Goal: Task Accomplishment & Management: Use online tool/utility

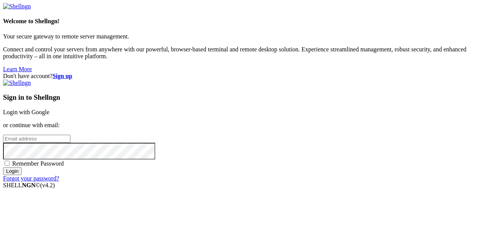
click at [49, 109] on link "Login with Google" at bounding box center [26, 112] width 46 height 6
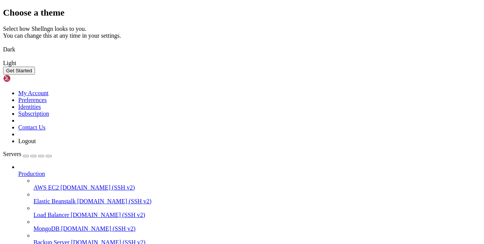
click at [35, 75] on button "Get Started" at bounding box center [19, 71] width 32 height 8
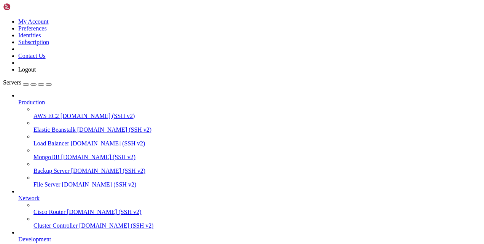
click at [3, 18] on icon at bounding box center [3, 18] width 0 height 0
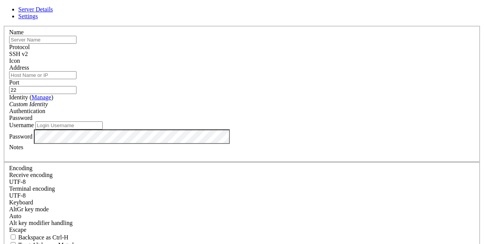
click at [76, 44] on input "text" at bounding box center [42, 40] width 67 height 8
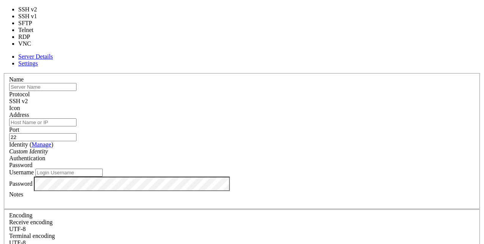
click at [290, 98] on div "SSH v2" at bounding box center [241, 101] width 465 height 7
type input "5900"
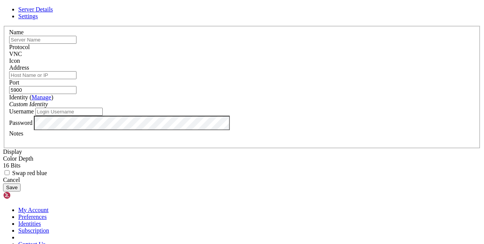
click at [76, 79] on input "Address" at bounding box center [42, 75] width 67 height 8
click at [76, 44] on input "text" at bounding box center [42, 40] width 67 height 8
type input "ngrok"
click at [76, 79] on input "Address" at bounding box center [42, 75] width 67 height 8
paste input "[DOMAIN_NAME]:18296"
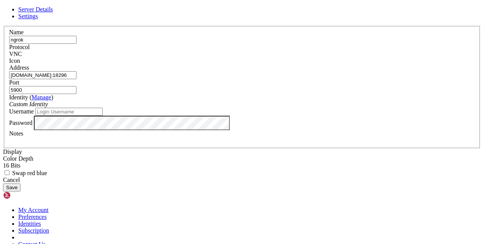
drag, startPoint x: 183, startPoint y: 80, endPoint x: 226, endPoint y: 78, distance: 42.6
click at [76, 78] on input "[DOMAIN_NAME]:18296" at bounding box center [42, 75] width 67 height 8
type input "[DOMAIN_NAME]"
drag, startPoint x: 280, startPoint y: 82, endPoint x: 253, endPoint y: 83, distance: 26.6
click at [253, 83] on fieldset "Name [DEMOGRAPHIC_DATA] Protocol VNC Icon Address [DOMAIN_NAME] Port 5900 ( Man…" at bounding box center [242, 87] width 476 height 122
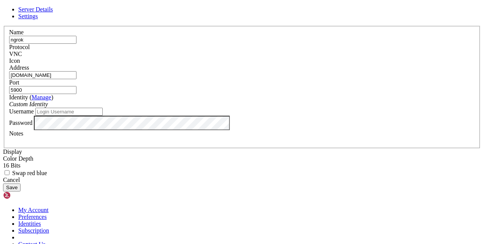
paste input "18296"
click at [76, 86] on input "18296" at bounding box center [42, 90] width 67 height 8
type input "18296"
click at [140, 116] on div "Username" at bounding box center [241, 112] width 465 height 8
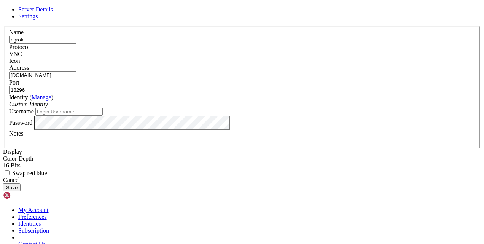
click at [21, 191] on button "Save" at bounding box center [11, 187] width 17 height 8
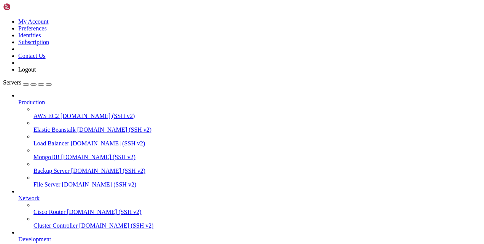
scroll to position [63, 0]
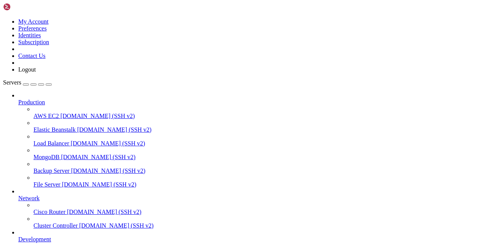
click at [3, 18] on icon at bounding box center [3, 18] width 0 height 0
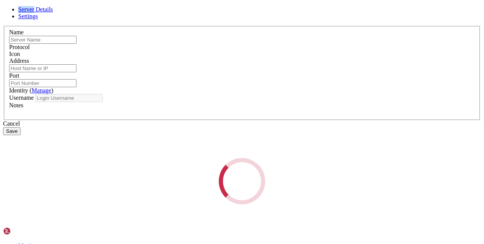
click at [79, 204] on div "Server Details Settings Name Protocol Icon Address Port" at bounding box center [242, 105] width 478 height 198
type input "ngrok"
type input "[DOMAIN_NAME]"
type input "18296"
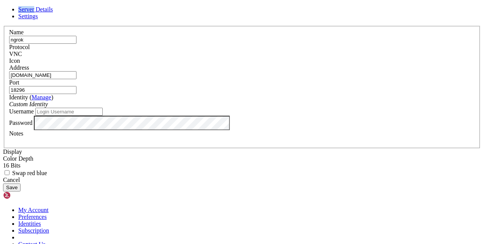
scroll to position [2, 0]
click at [121, 164] on div "Server Details Settings Name ngrok Protocol VNC Icon" at bounding box center [242, 98] width 478 height 185
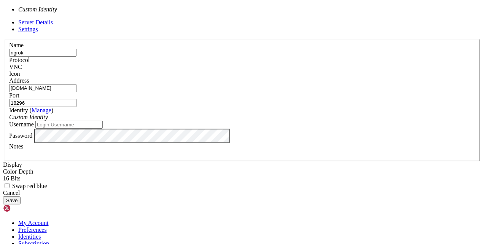
click at [238, 114] on div "Custom Identity" at bounding box center [241, 117] width 465 height 7
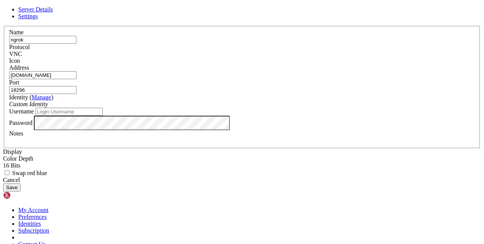
click at [238, 107] on div "Custom Identity" at bounding box center [241, 104] width 465 height 7
click at [76, 86] on input "18296" at bounding box center [42, 90] width 67 height 8
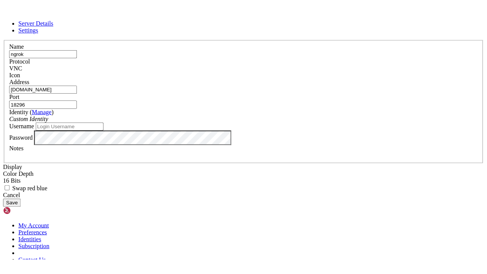
scroll to position [0, 0]
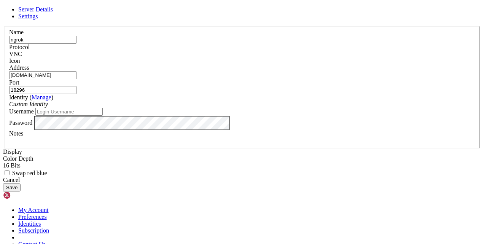
click at [38, 19] on span "Settings" at bounding box center [28, 16] width 20 height 6
click at [53, 13] on span "Server Details" at bounding box center [35, 9] width 35 height 6
click at [21, 191] on button "Save" at bounding box center [11, 187] width 17 height 8
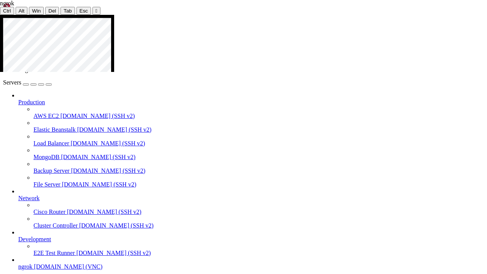
click at [214, 15] on div at bounding box center [243, 15] width 487 height 0
click at [95, 10] on div "" at bounding box center [96, 11] width 2 height 6
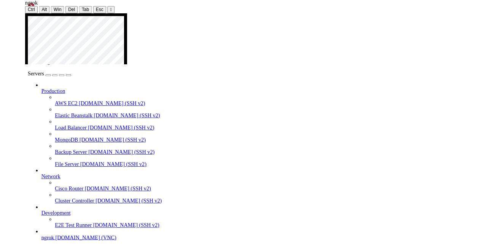
scroll to position [63, 0]
